Goal: Task Accomplishment & Management: Manage account settings

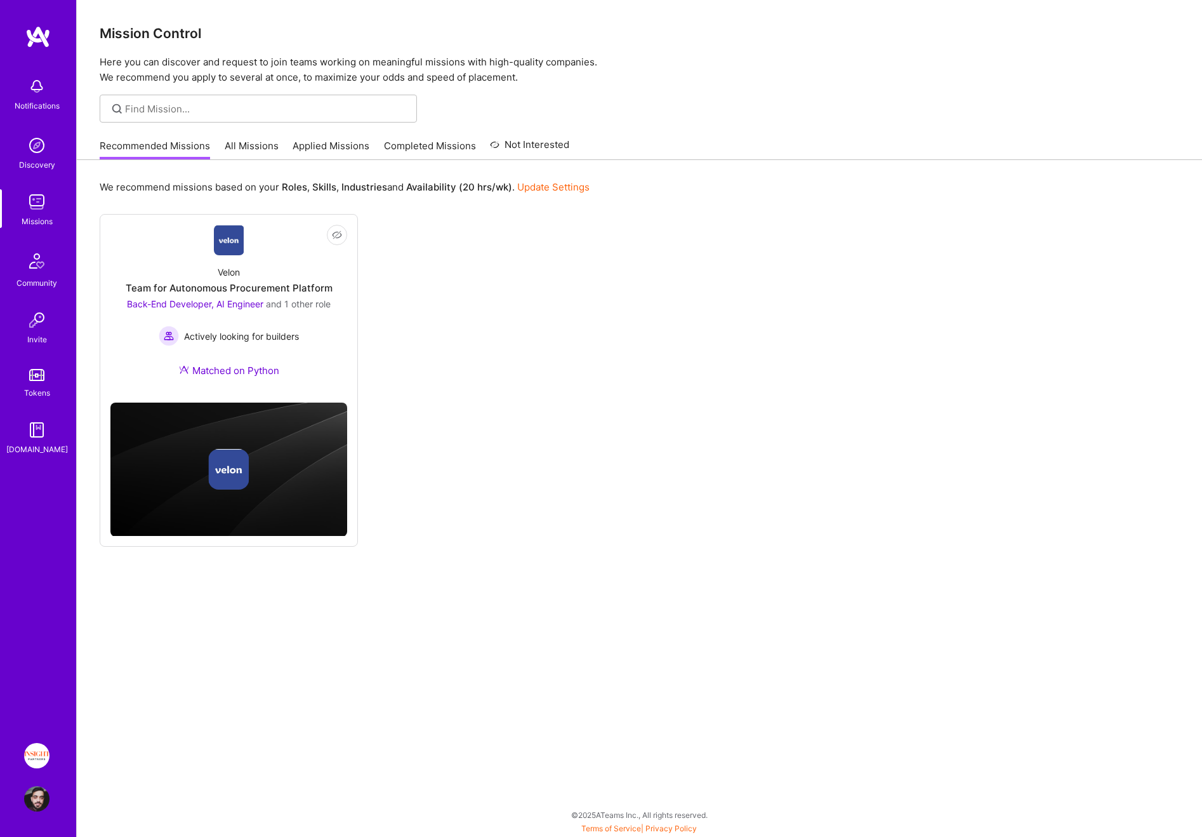
click at [309, 133] on div "Recommended Missions All Missions Applied Missions Completed Missions Not Inter…" at bounding box center [335, 145] width 470 height 27
click at [242, 147] on link "All Missions" at bounding box center [252, 149] width 54 height 21
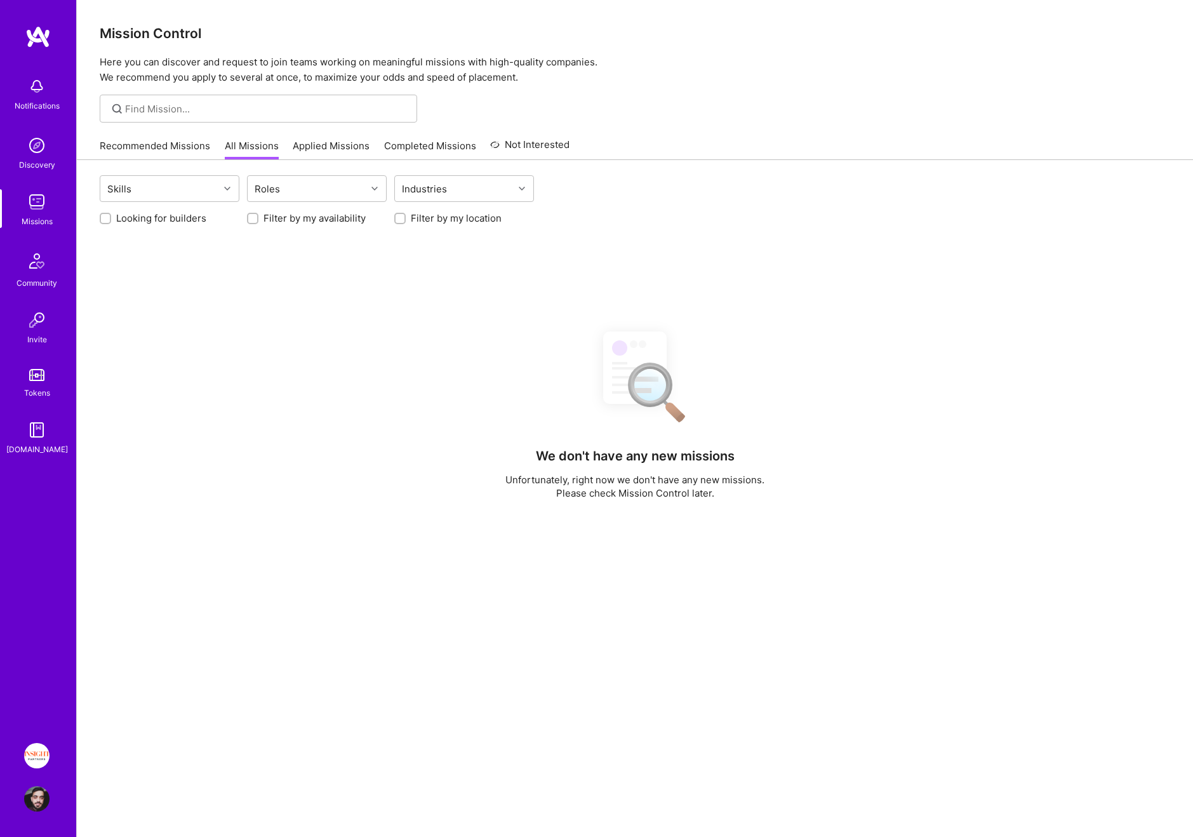
click at [316, 152] on link "Applied Missions" at bounding box center [331, 149] width 77 height 21
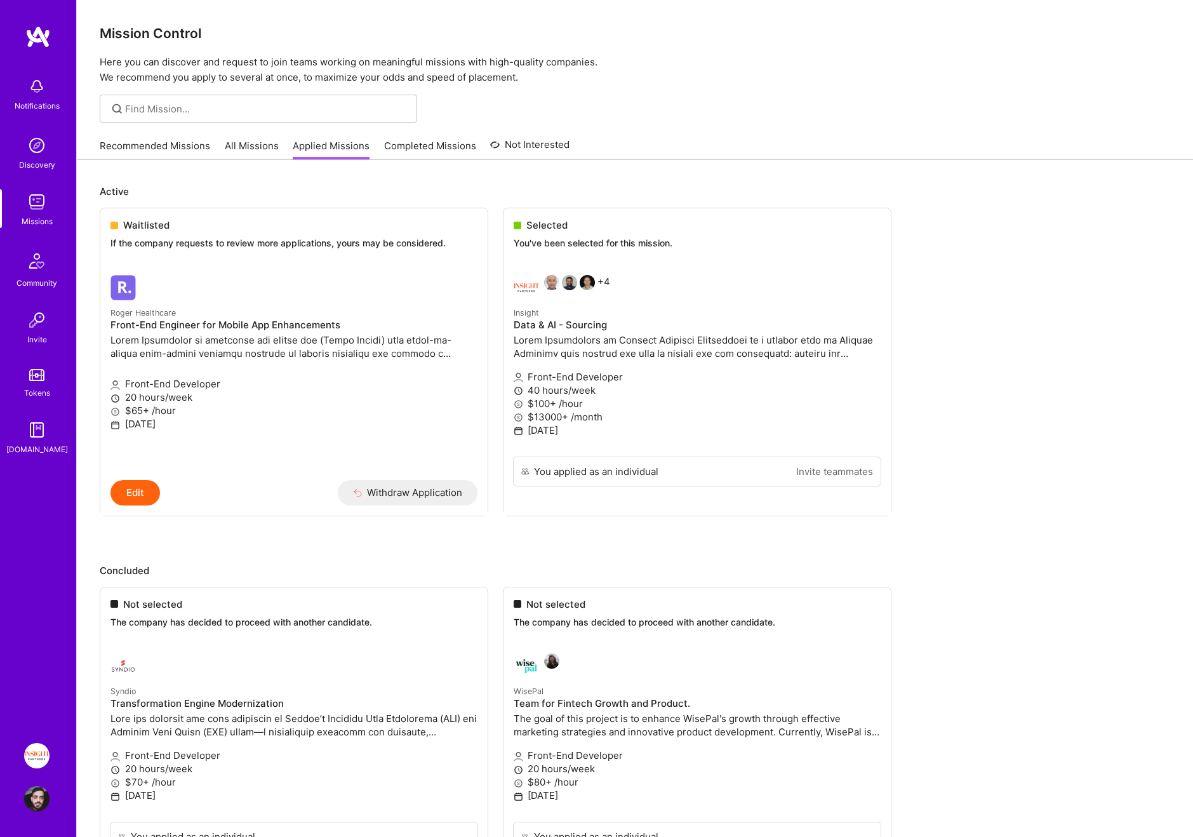
click at [244, 140] on link "All Missions" at bounding box center [252, 149] width 54 height 21
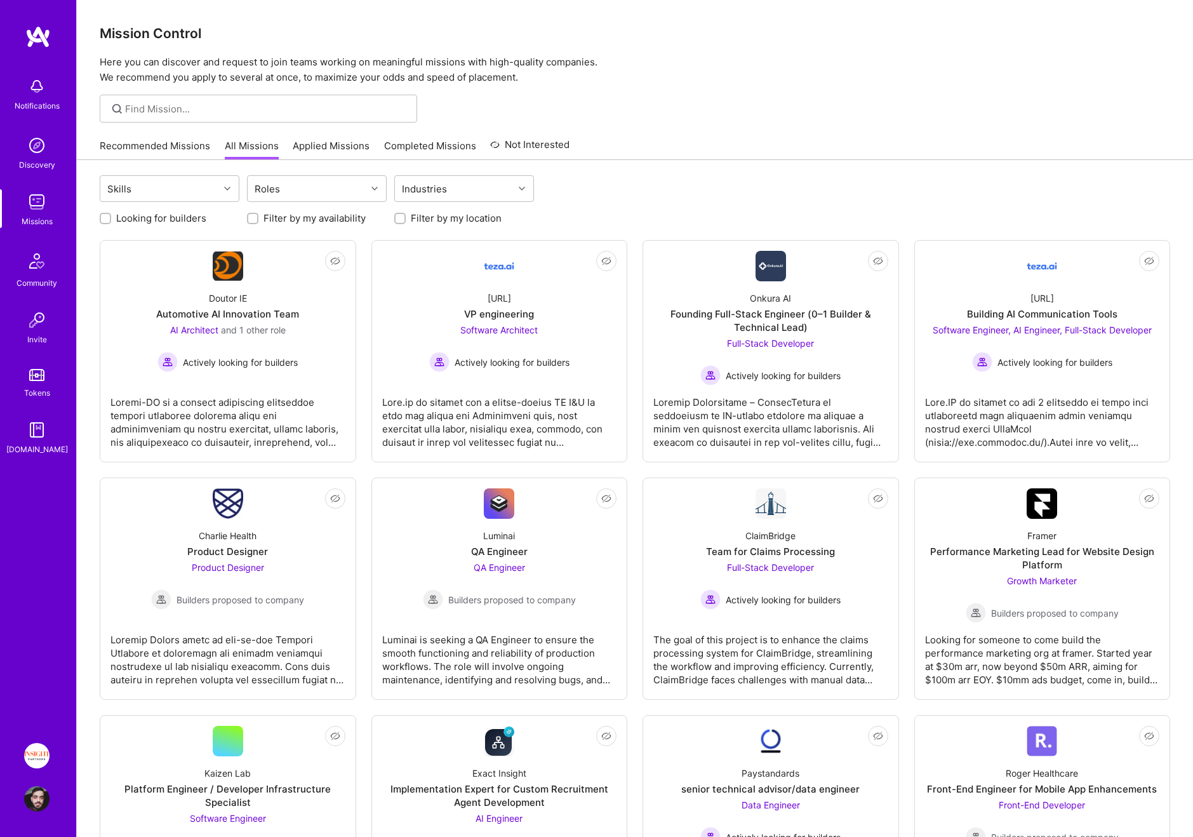
click at [186, 215] on label "Looking for builders" at bounding box center [161, 217] width 90 height 13
click at [111, 215] on input "Looking for builders" at bounding box center [106, 219] width 9 height 9
checkbox input "true"
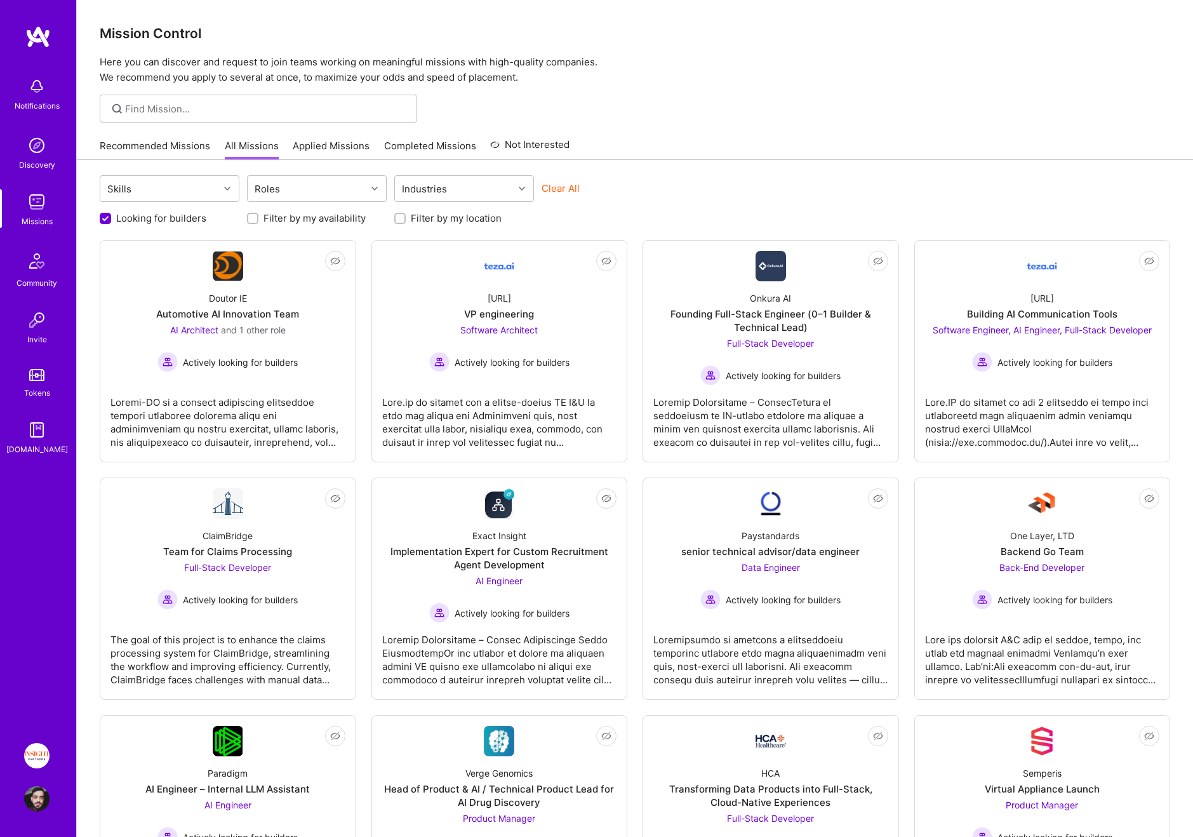
click at [413, 215] on label "Filter by my location" at bounding box center [456, 217] width 91 height 13
click at [406, 215] on input "Filter by my location" at bounding box center [401, 219] width 9 height 9
checkbox input "true"
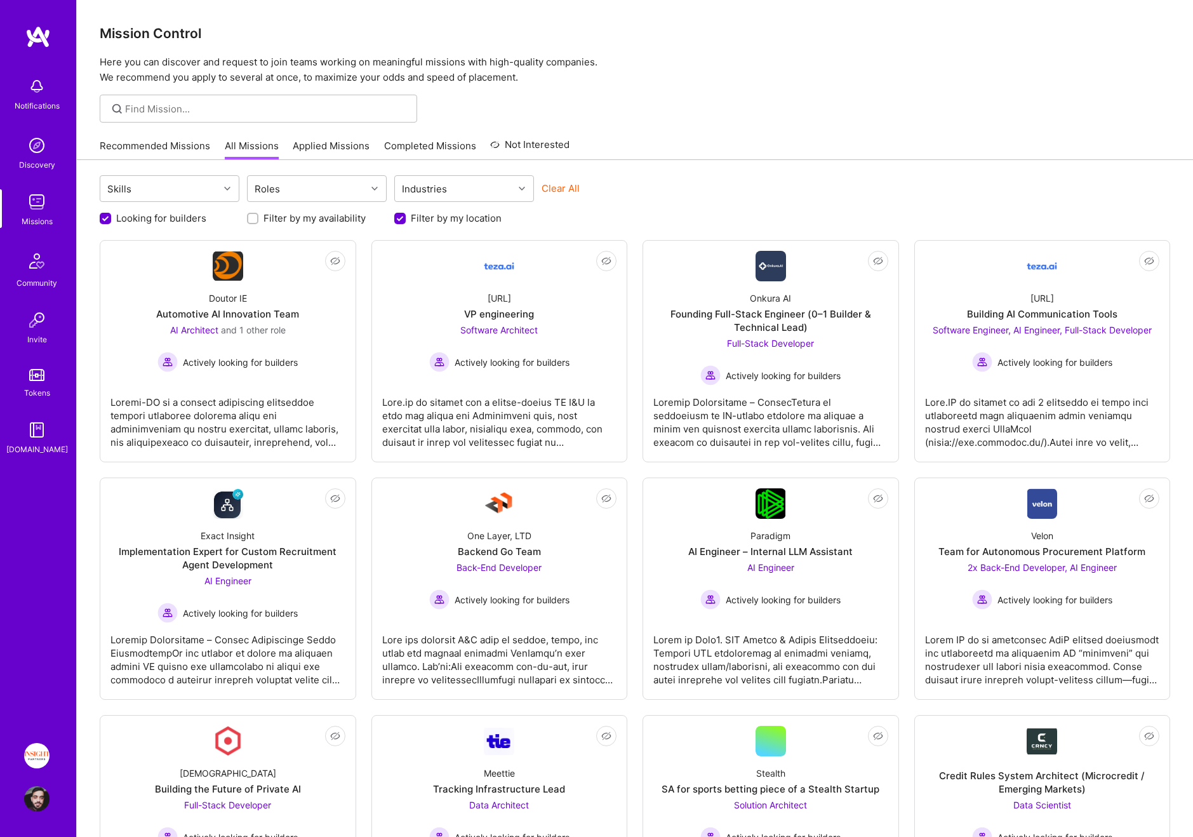
click at [316, 223] on label "Filter by my availability" at bounding box center [314, 217] width 102 height 13
click at [258, 223] on input "Filter by my availability" at bounding box center [253, 219] width 9 height 9
checkbox input "true"
